Goal: Task Accomplishment & Management: Manage account settings

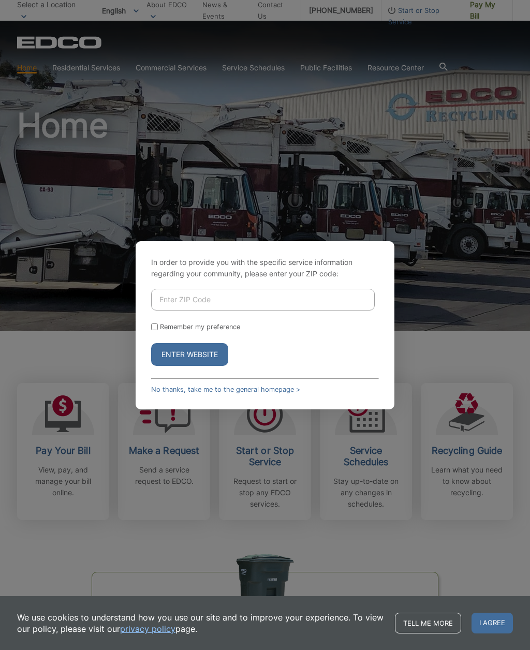
click at [279, 310] on input "Enter ZIP Code" at bounding box center [262, 300] width 223 height 22
type input "92082"
click at [156, 330] on input "Remember my preference" at bounding box center [154, 326] width 7 height 7
checkbox input "true"
click at [218, 366] on button "Enter Website" at bounding box center [189, 354] width 77 height 23
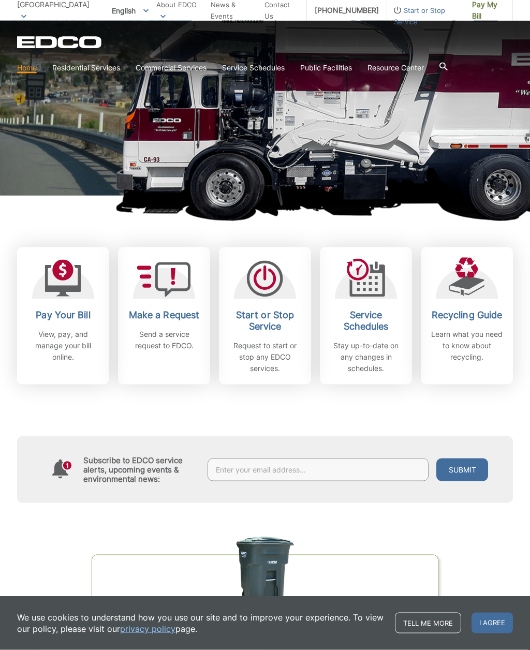
scroll to position [137, 0]
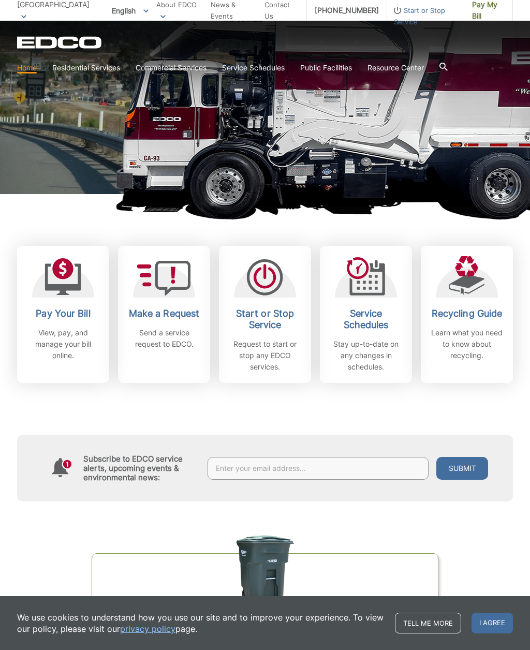
click at [66, 306] on link "Pay Your Bill View, pay, and manage your bill online." at bounding box center [63, 314] width 92 height 137
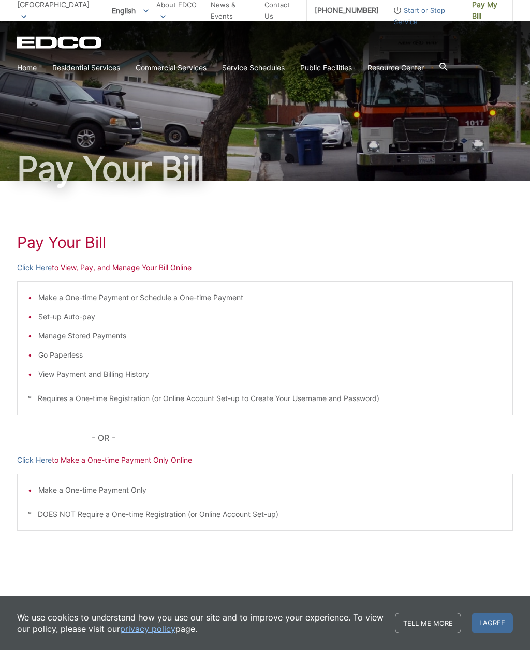
click at [132, 379] on li "View Payment and Billing History" at bounding box center [270, 373] width 464 height 11
click at [137, 375] on li "View Payment and Billing History" at bounding box center [270, 373] width 464 height 11
click at [118, 375] on li "View Payment and Billing History" at bounding box center [270, 373] width 464 height 11
click at [37, 268] on link "Click Here" at bounding box center [34, 267] width 35 height 11
